Goal: Task Accomplishment & Management: Manage account settings

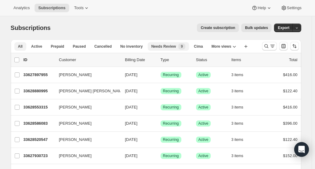
click at [161, 45] on span "Needs Review" at bounding box center [163, 46] width 25 height 5
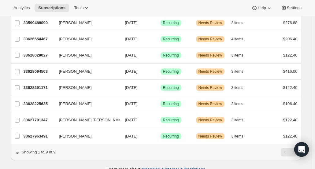
scroll to position [69, 0]
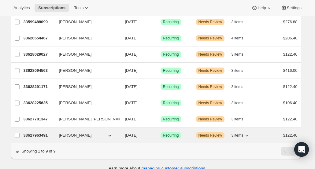
click at [43, 137] on div "33627963491 Marcos Ortiz 12/30/2025 Success Recurring Warning Needs Review 3 it…" at bounding box center [161, 135] width 274 height 9
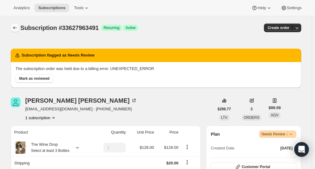
click at [18, 30] on icon "Subscriptions" at bounding box center [15, 28] width 6 height 6
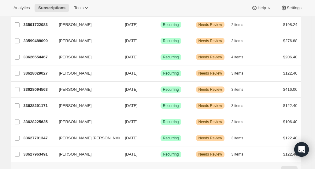
scroll to position [81, 0]
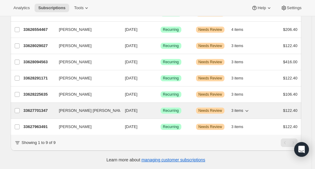
click at [42, 108] on p "33627701347" at bounding box center [39, 111] width 31 height 6
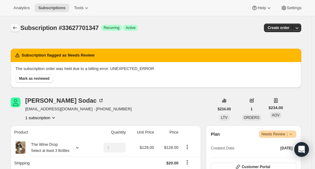
click at [13, 29] on icon "Subscriptions" at bounding box center [15, 28] width 6 height 6
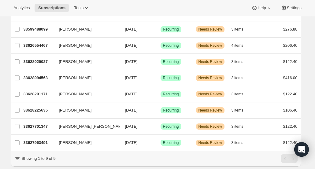
scroll to position [61, 0]
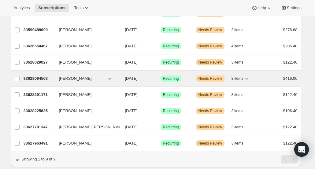
click at [46, 80] on p "33628094563" at bounding box center [39, 79] width 31 height 6
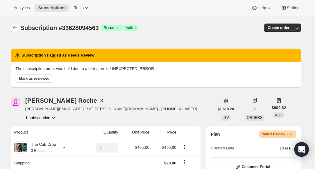
click at [15, 31] on button "Subscriptions" at bounding box center [15, 28] width 9 height 9
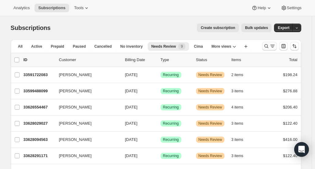
click at [268, 45] on icon "Search and filter results" at bounding box center [266, 46] width 6 height 6
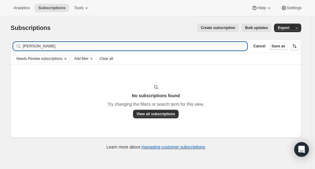
drag, startPoint x: 59, startPoint y: 46, endPoint x: 36, endPoint y: 45, distance: 22.7
click at [36, 45] on input "Anitra Thompson" at bounding box center [135, 46] width 224 height 9
type input "Anitra"
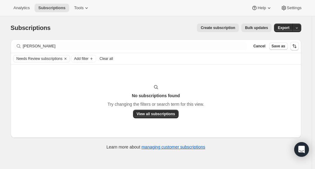
click at [109, 58] on span "Clear all" at bounding box center [106, 58] width 13 height 5
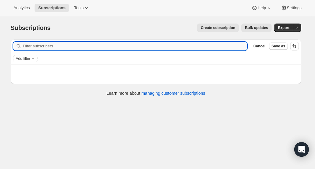
click at [72, 49] on input "Filter subscribers" at bounding box center [135, 46] width 224 height 9
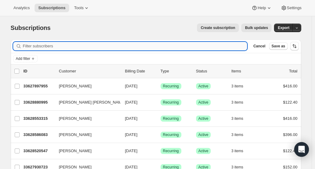
paste input "Anitra Thompson"
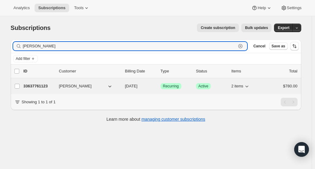
type input "Anitra Thompson"
click at [45, 87] on p "33637761123" at bounding box center [39, 86] width 31 height 6
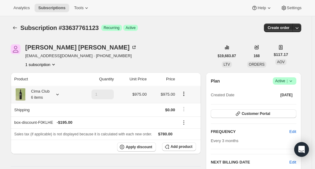
click at [185, 97] on div at bounding box center [188, 95] width 19 height 8
click at [177, 146] on span "Add product" at bounding box center [182, 146] width 22 height 5
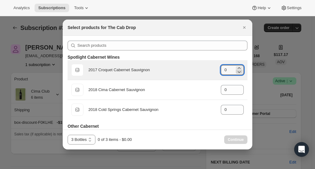
click at [236, 69] on icon ":rg4:" at bounding box center [239, 72] width 6 height 6
click at [236, 67] on icon ":rg4:" at bounding box center [239, 68] width 6 height 6
type input "1"
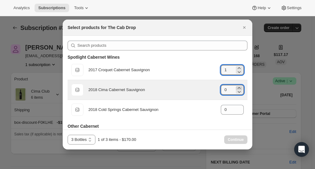
click at [237, 87] on icon ":rg4:" at bounding box center [239, 88] width 6 height 6
type input "1"
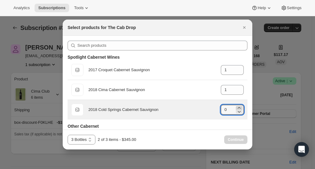
click at [236, 108] on icon ":rg4:" at bounding box center [239, 108] width 6 height 6
type input "1"
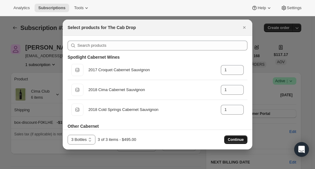
click at [238, 141] on span "Continue" at bounding box center [236, 139] width 16 height 5
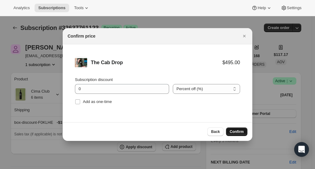
click at [235, 135] on button "Confirm" at bounding box center [236, 132] width 21 height 9
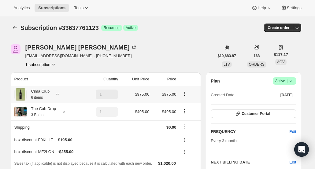
click at [185, 95] on icon "Product actions" at bounding box center [184, 95] width 1 height 1
click at [43, 50] on div "Anitra Dumlao-Thompson" at bounding box center [81, 47] width 112 height 6
click at [17, 28] on icon "Subscriptions" at bounding box center [15, 28] width 6 height 6
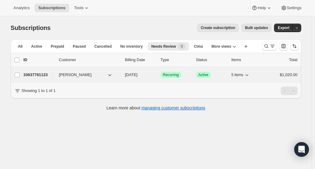
click at [47, 73] on p "33637761123" at bounding box center [39, 75] width 31 height 6
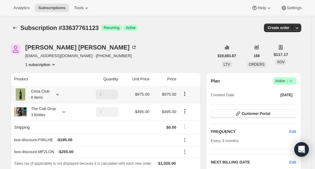
click at [185, 94] on icon "Product actions" at bounding box center [184, 93] width 1 height 1
click at [188, 107] on span "Edit box" at bounding box center [186, 105] width 14 height 5
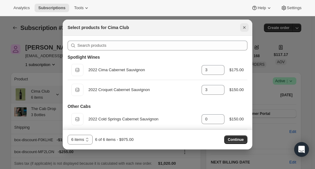
click at [242, 28] on icon "Close" at bounding box center [244, 27] width 6 height 6
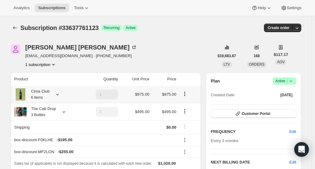
click at [187, 96] on icon "Product actions" at bounding box center [185, 94] width 6 height 6
click at [185, 113] on span "Remove" at bounding box center [186, 116] width 15 height 6
type input "0"
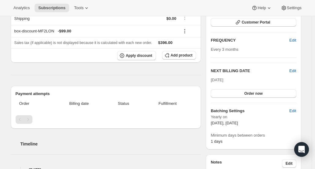
scroll to position [91, 0]
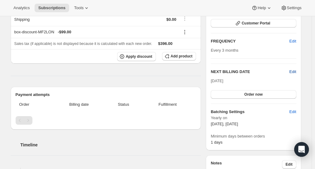
click at [294, 72] on span "Edit" at bounding box center [292, 72] width 7 height 6
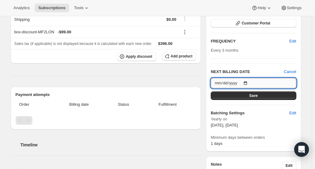
click at [256, 84] on input "2025-10-15" at bounding box center [253, 83] width 85 height 10
click at [240, 83] on input "2025-10-15" at bounding box center [253, 83] width 85 height 10
click at [247, 80] on input "2025-10-15" at bounding box center [253, 83] width 85 height 10
type input "2026-01-05"
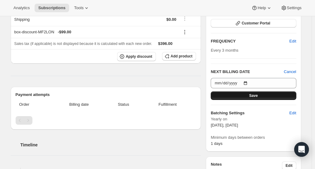
click at [247, 95] on button "Save" at bounding box center [253, 95] width 85 height 9
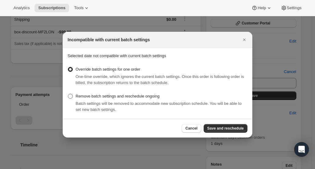
click at [70, 97] on span ":rue:" at bounding box center [70, 96] width 5 height 5
click at [68, 94] on input "Remove batch settings and reschedule ongoing" at bounding box center [68, 94] width 0 height 0
radio input "true"
click at [220, 128] on span "Save and reschedule" at bounding box center [225, 128] width 36 height 5
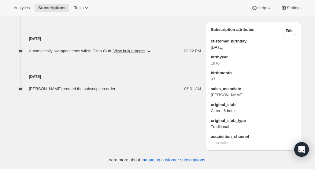
scroll to position [393, 0]
click at [288, 31] on span "Edit" at bounding box center [289, 30] width 7 height 5
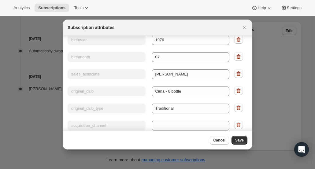
scroll to position [35, 0]
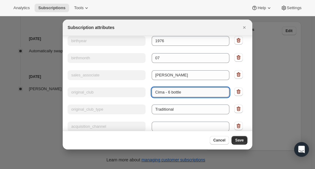
click at [197, 88] on input "Cima - 6 bottle" at bounding box center [191, 92] width 78 height 10
drag, startPoint x: 183, startPoint y: 91, endPoint x: 152, endPoint y: 89, distance: 31.0
click at [152, 89] on input "Cima - 6 bottle" at bounding box center [191, 92] width 78 height 10
type input "The Wine Drop"
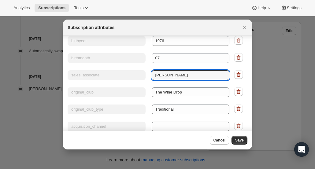
drag, startPoint x: 187, startPoint y: 75, endPoint x: 147, endPoint y: 74, distance: 40.7
click at [147, 74] on div "Key sales_associate Value mickey Winston" at bounding box center [149, 74] width 162 height 11
type input "America"
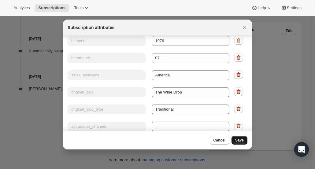
click at [242, 141] on span "Save" at bounding box center [239, 140] width 9 height 5
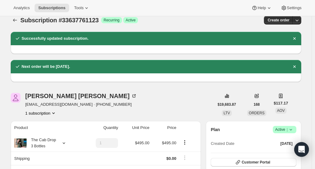
scroll to position [0, 0]
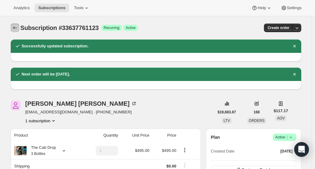
click at [15, 26] on icon "Subscriptions" at bounding box center [15, 28] width 6 height 6
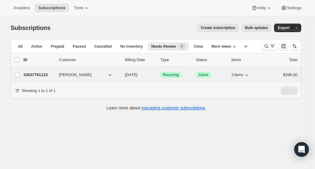
click at [32, 74] on p "33637761123" at bounding box center [39, 75] width 31 height 6
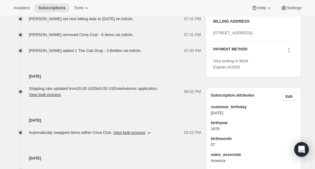
scroll to position [280, 0]
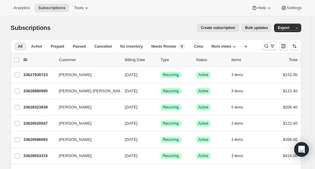
click at [267, 45] on icon "Search and filter results" at bounding box center [266, 46] width 6 height 6
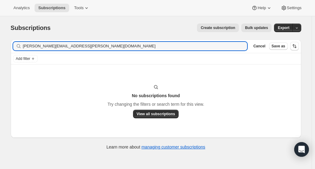
type input "davonna.mcclendon@gmail.com"
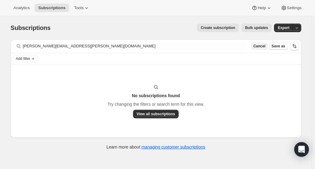
click at [262, 45] on span "Cancel" at bounding box center [259, 46] width 12 height 5
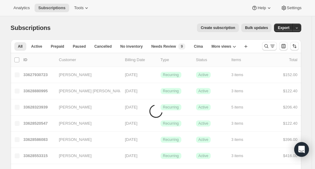
click at [262, 45] on div at bounding box center [281, 46] width 42 height 12
click at [266, 46] on icon "Search and filter results" at bounding box center [266, 46] width 4 height 4
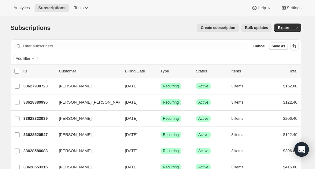
click at [265, 46] on span "Cancel" at bounding box center [259, 46] width 12 height 5
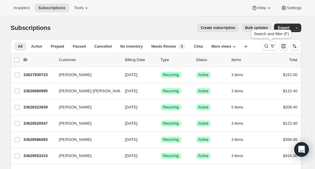
click at [266, 46] on icon "Search and filter results" at bounding box center [266, 46] width 4 height 4
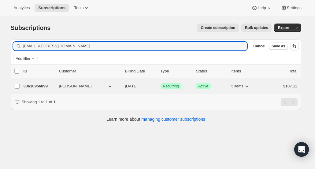
type input "edwardjamaud@gmail.com"
click at [45, 82] on div "33610956899 Edward Brown 11/05/2025 Success Recurring Success Active 5 items $1…" at bounding box center [161, 86] width 274 height 9
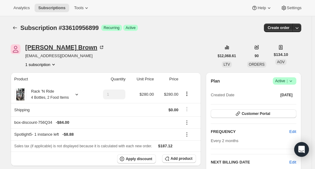
click at [49, 50] on div "Edward Brown" at bounding box center [65, 47] width 80 height 6
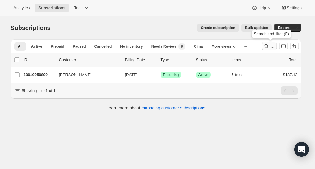
click at [268, 45] on icon "Search and filter results" at bounding box center [266, 46] width 6 height 6
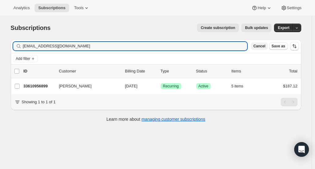
click at [265, 46] on span "Cancel" at bounding box center [259, 46] width 12 height 5
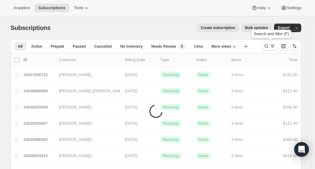
click at [266, 46] on icon "Search and filter results" at bounding box center [266, 46] width 4 height 4
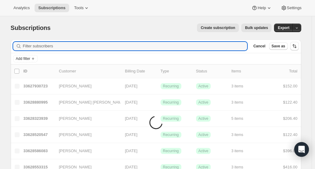
paste input "monettesilva@yahoo.com"
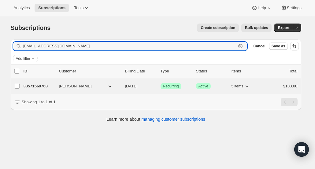
type input "monettesilva@yahoo.com"
click at [39, 90] on div "33571569763 Monette Silva 11/05/2025 Success Recurring Success Active 5 items $…" at bounding box center [161, 86] width 274 height 9
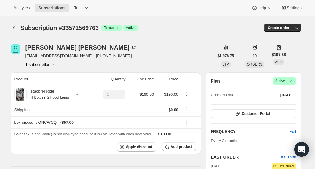
click at [55, 47] on div "Monette Silva" at bounding box center [81, 47] width 112 height 6
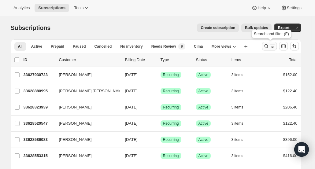
click at [267, 46] on icon "Search and filter results" at bounding box center [266, 46] width 6 height 6
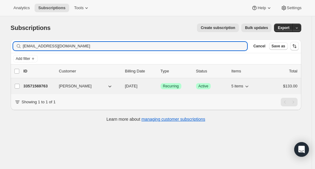
type input "[EMAIL_ADDRESS][DOMAIN_NAME]"
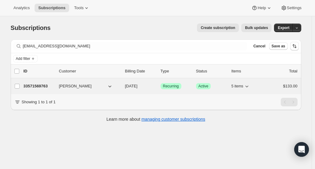
click at [41, 84] on p "33571569763" at bounding box center [39, 86] width 31 height 6
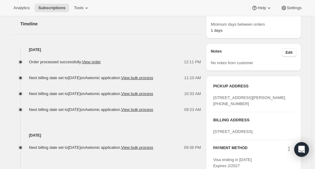
scroll to position [221, 0]
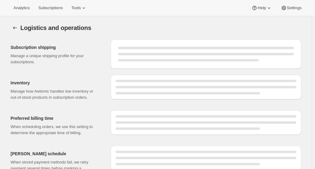
select select "DAY"
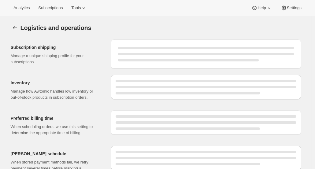
select select "DAY"
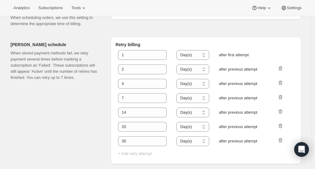
scroll to position [333, 0]
drag, startPoint x: 143, startPoint y: 141, endPoint x: 111, endPoint y: 140, distance: 31.5
click at [111, 140] on div "[PERSON_NAME] schedule When stored payment methods fail, we retry payment sever…" at bounding box center [153, 98] width 295 height 132
type input "0"
click at [281, 140] on icon "button" at bounding box center [281, 140] width 4 height 5
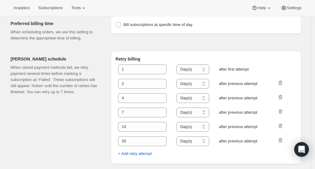
scroll to position [319, 0]
click at [283, 142] on icon "button" at bounding box center [281, 140] width 4 height 5
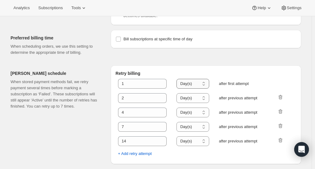
click at [196, 87] on select "Hour(s) Day(s)" at bounding box center [192, 84] width 32 height 10
click at [281, 142] on icon "button" at bounding box center [281, 140] width 4 height 5
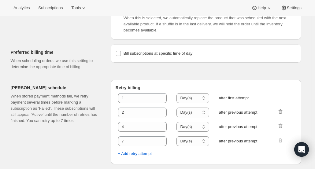
click at [281, 142] on icon "button" at bounding box center [281, 140] width 4 height 5
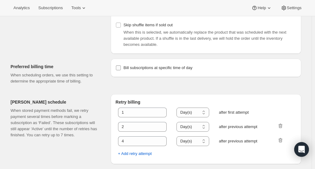
click at [119, 69] on input "Bill subscriptions at specific time of day" at bounding box center [118, 67] width 5 height 5
checkbox input "true"
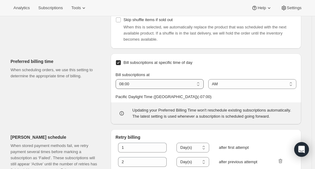
click at [137, 89] on select "01:00 02:00 03:00 04:00 05:00 06:00 07:00 08:00 09:00 10:00 11:00 12:00" at bounding box center [160, 84] width 88 height 10
select select "10:00"
click at [117, 84] on select "01:00 02:00 03:00 04:00 05:00 06:00 07:00 08:00 09:00 10:00 11:00 12:00" at bounding box center [160, 84] width 88 height 10
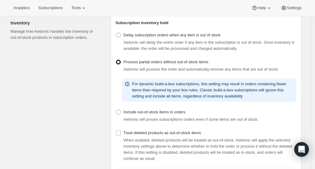
scroll to position [130, 0]
